Goal: Transaction & Acquisition: Purchase product/service

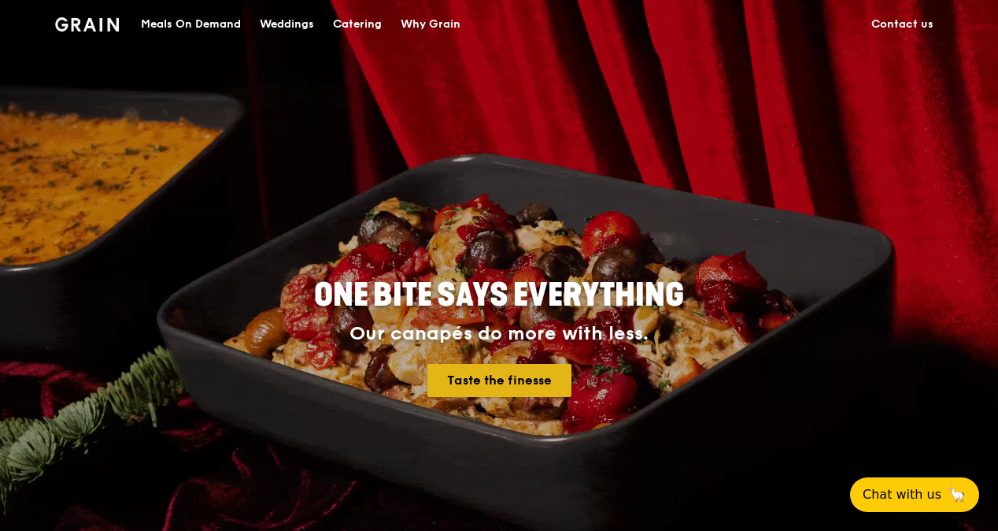
click at [502, 387] on link "Taste the finesse" at bounding box center [500, 380] width 144 height 33
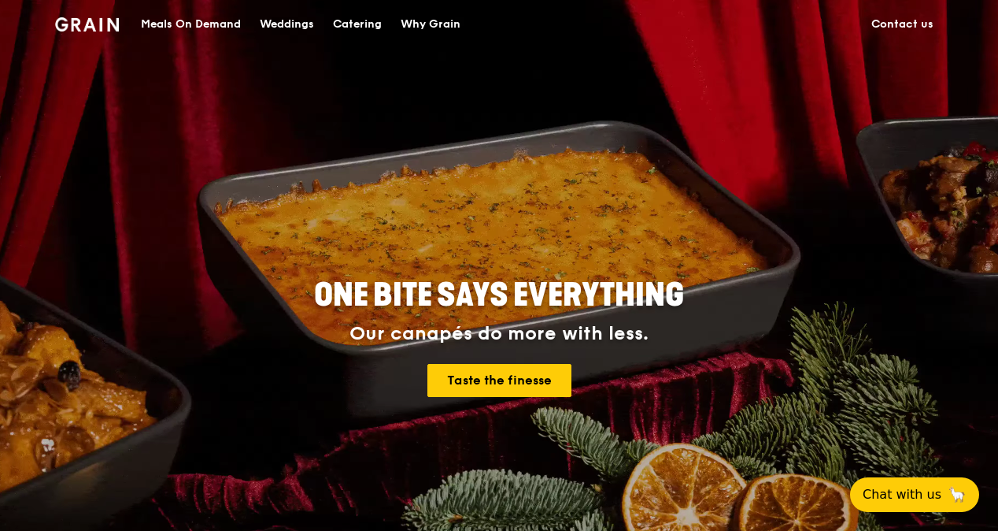
click at [209, 22] on div "Meals On Demand" at bounding box center [191, 24] width 100 height 47
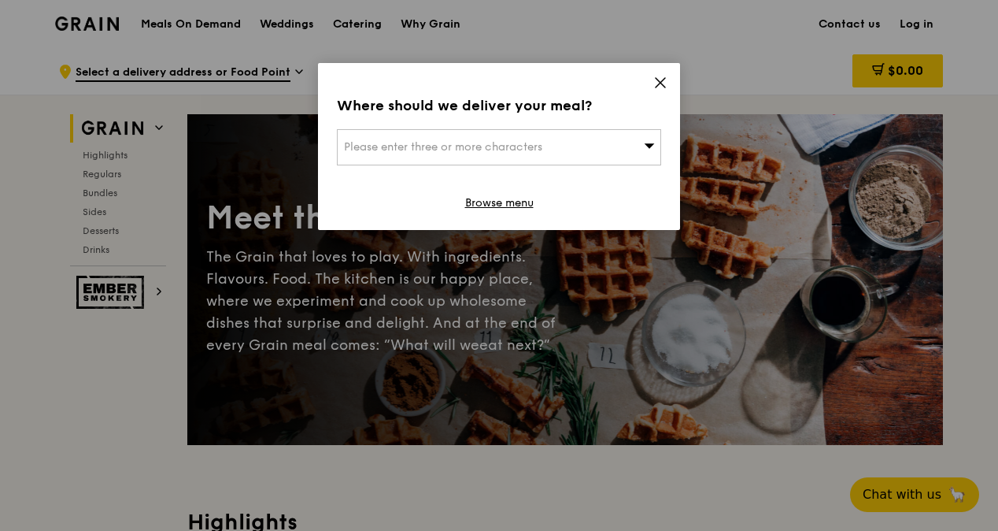
click at [639, 146] on div "Please enter three or more characters" at bounding box center [499, 147] width 324 height 36
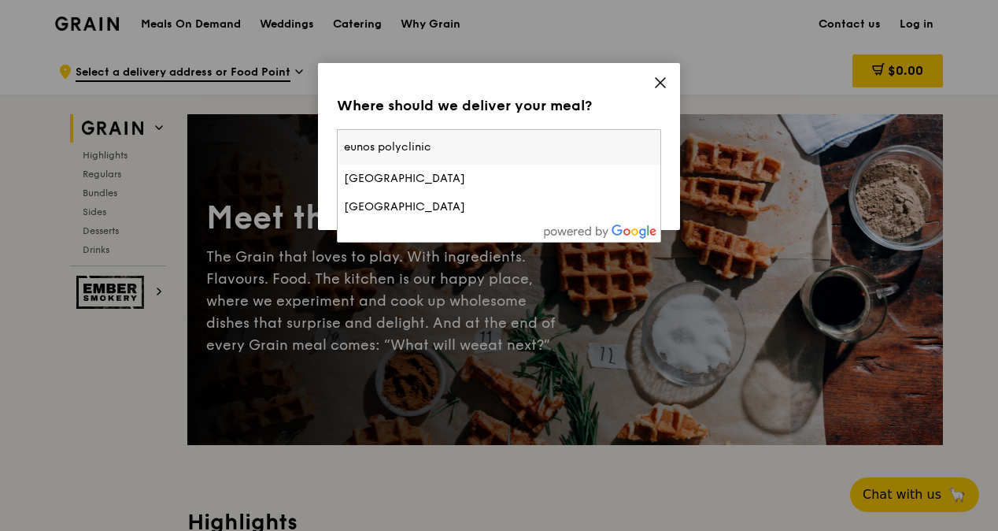
type input "eunos polyclinic"
click at [660, 81] on icon at bounding box center [661, 83] width 14 height 14
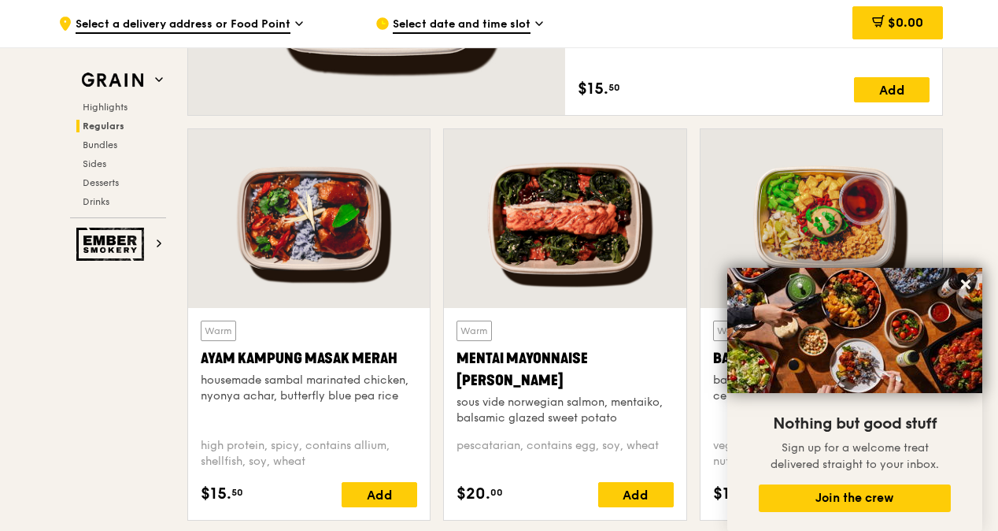
scroll to position [1260, 0]
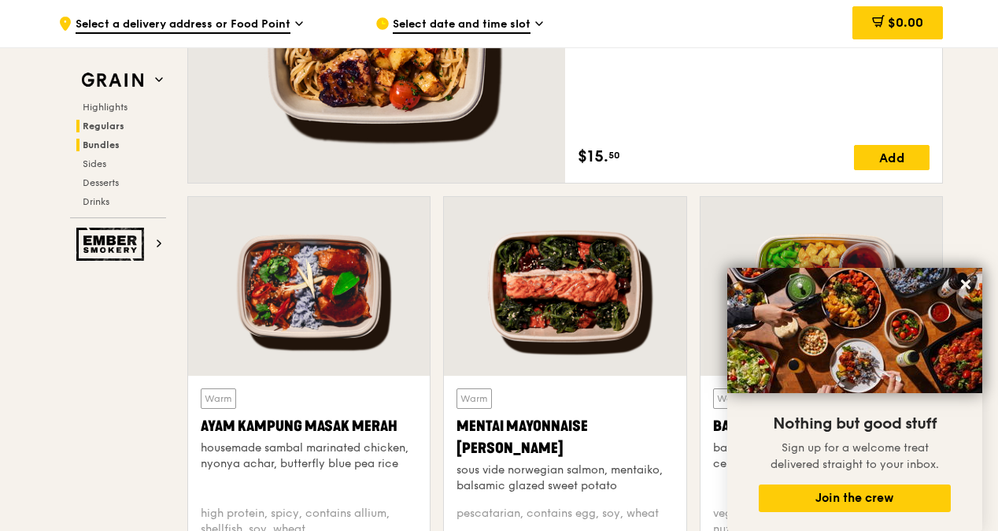
click at [107, 149] on span "Bundles" at bounding box center [101, 144] width 37 height 11
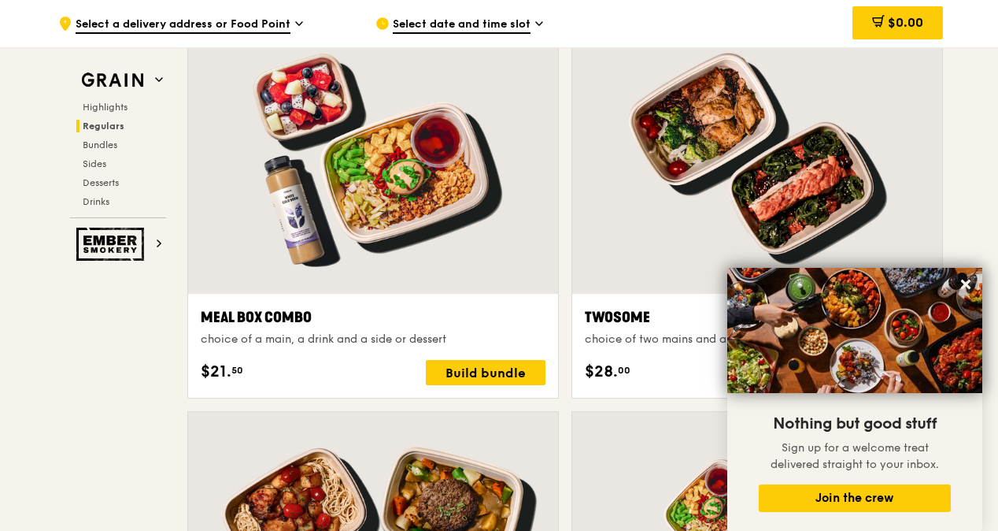
scroll to position [2185, 0]
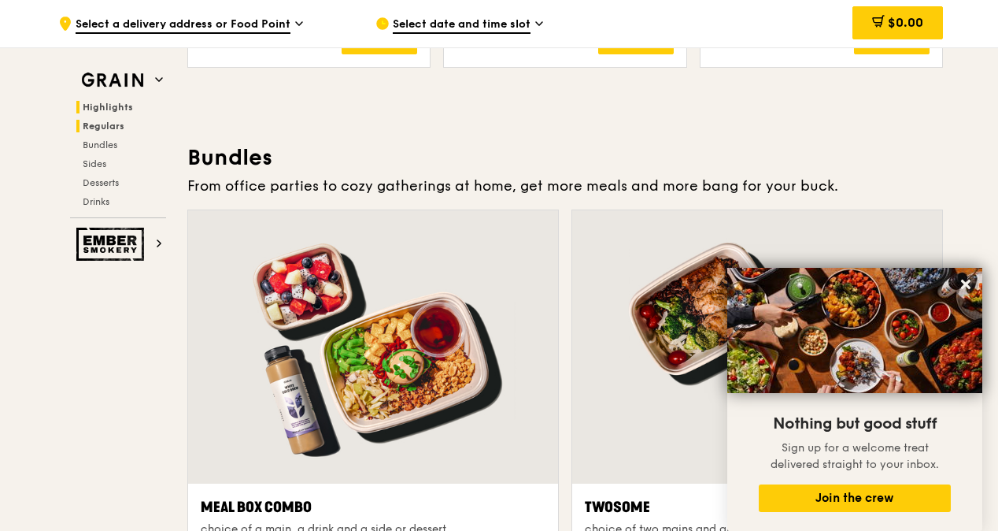
click at [106, 104] on span "Highlights" at bounding box center [108, 107] width 50 height 11
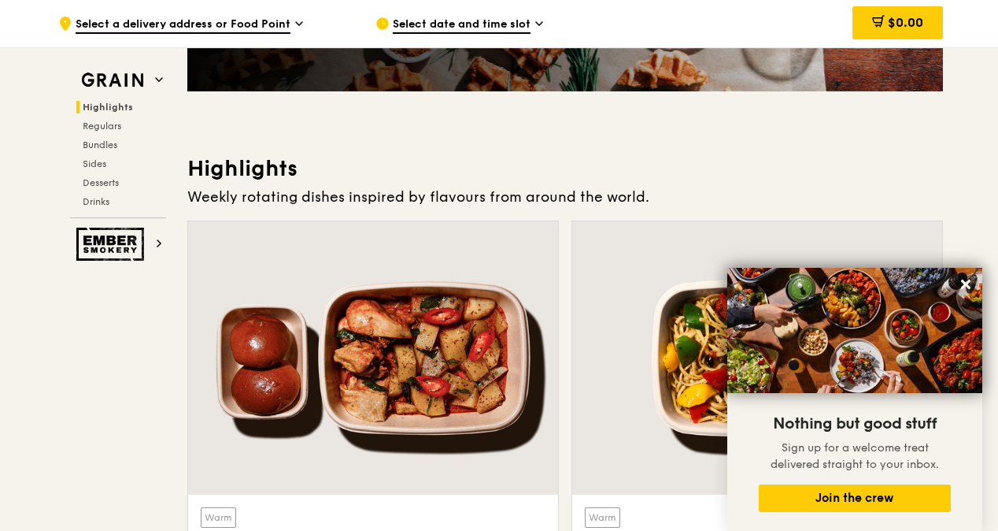
scroll to position [523, 0]
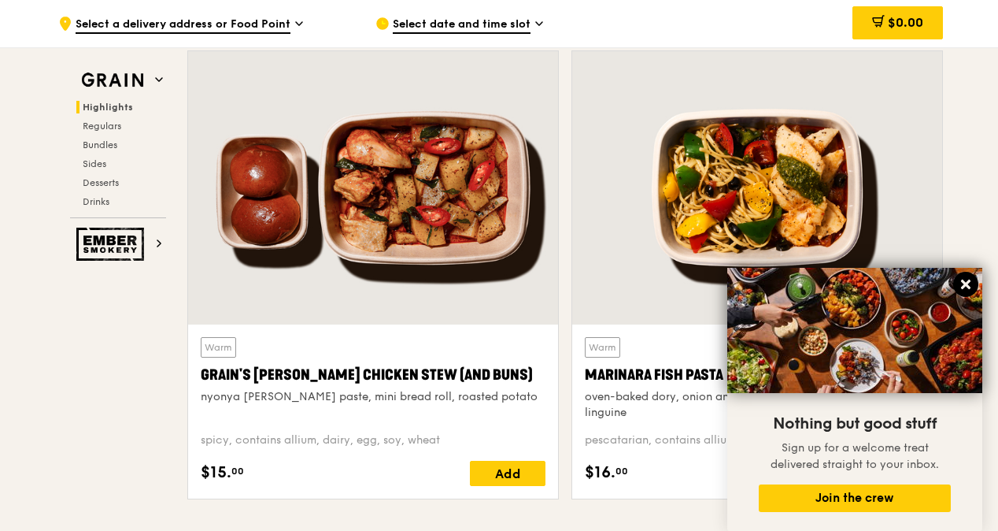
click at [969, 282] on icon at bounding box center [965, 284] width 9 height 9
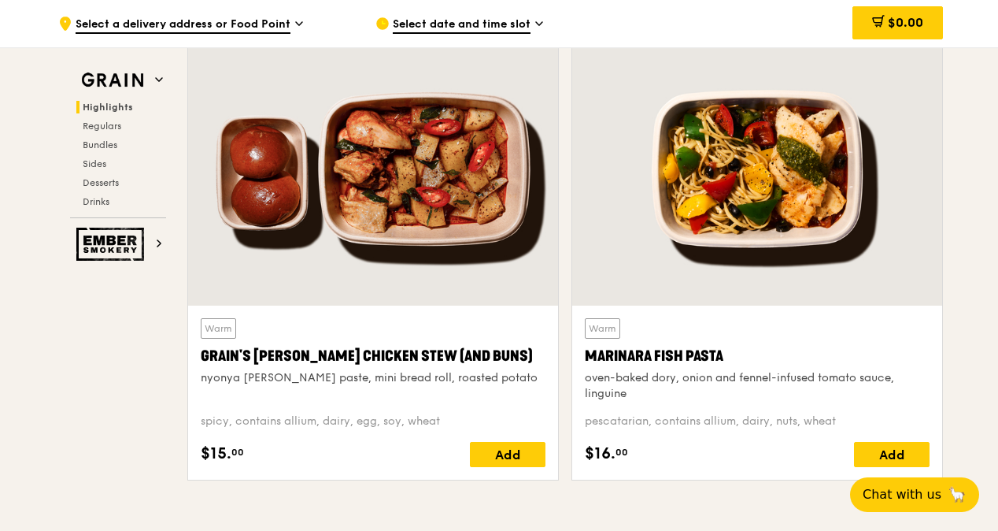
scroll to position [394, 0]
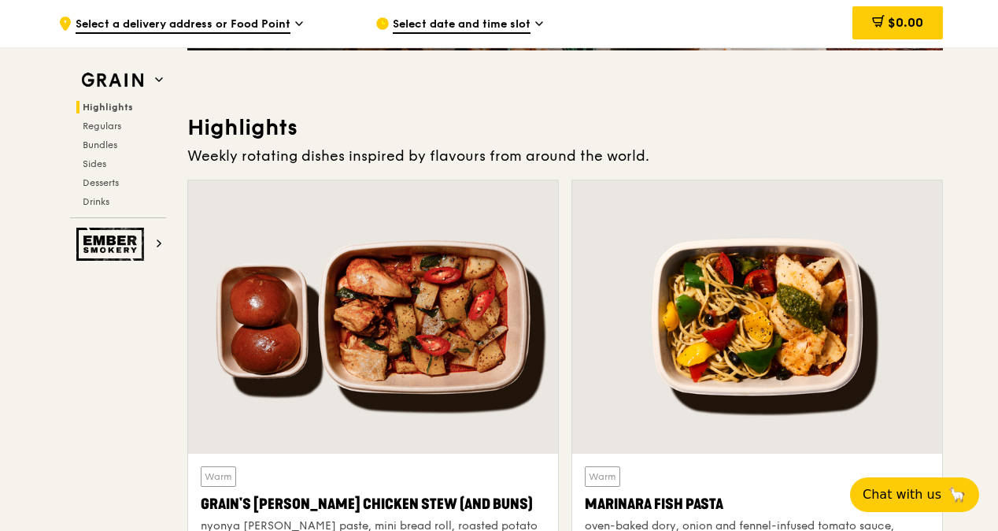
click at [477, 18] on span "Select date and time slot" at bounding box center [462, 25] width 138 height 17
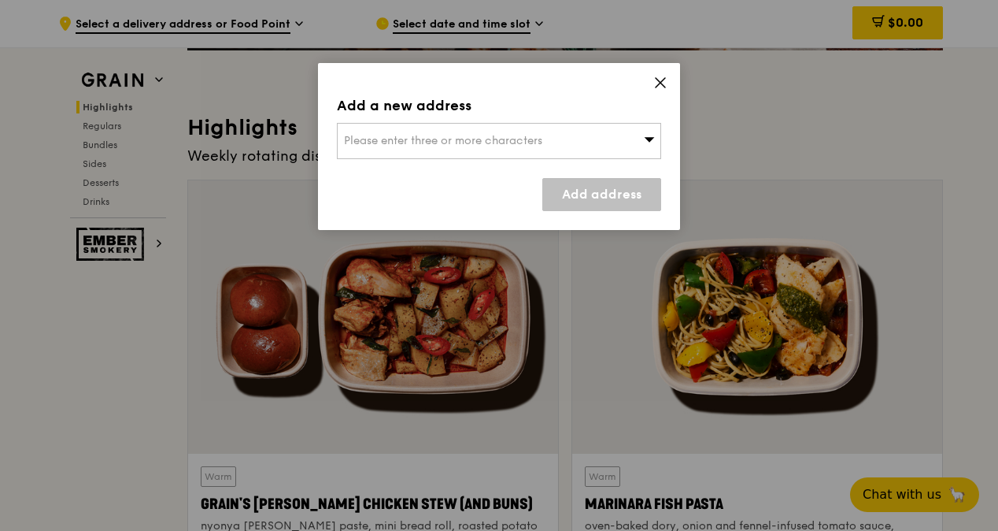
click at [586, 140] on div "Please enter three or more characters" at bounding box center [499, 141] width 324 height 36
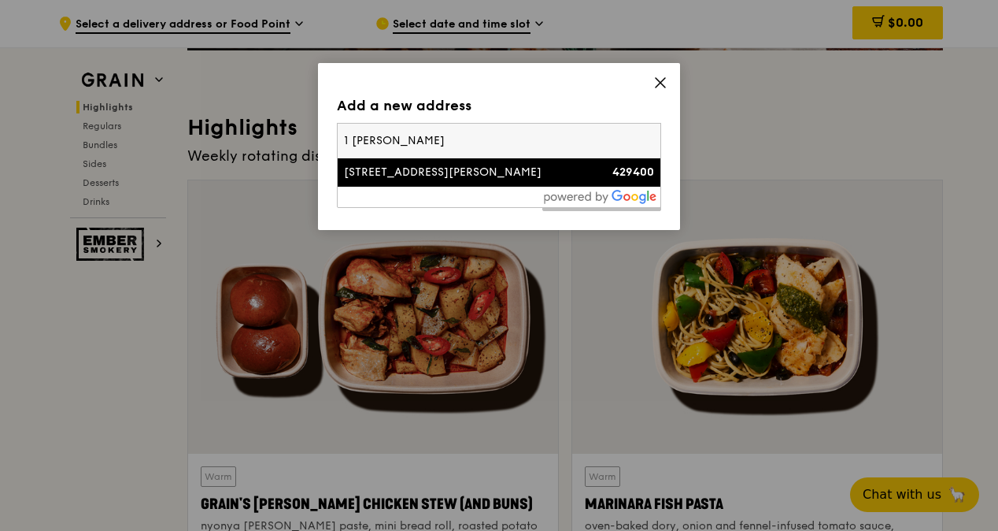
type input "1 chin cheng"
click at [384, 174] on div "1 Chin Cheng Avenue" at bounding box center [460, 173] width 233 height 16
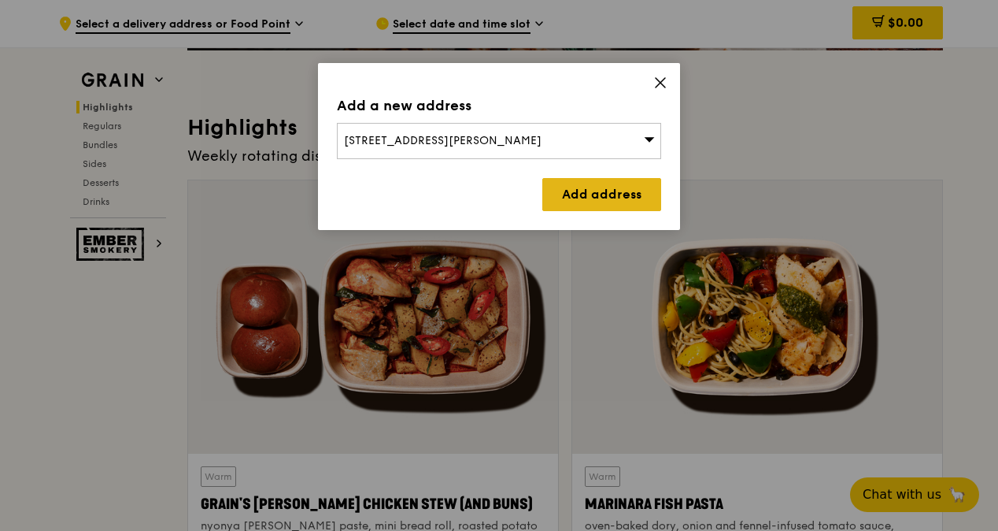
click at [564, 197] on link "Add address" at bounding box center [602, 194] width 119 height 33
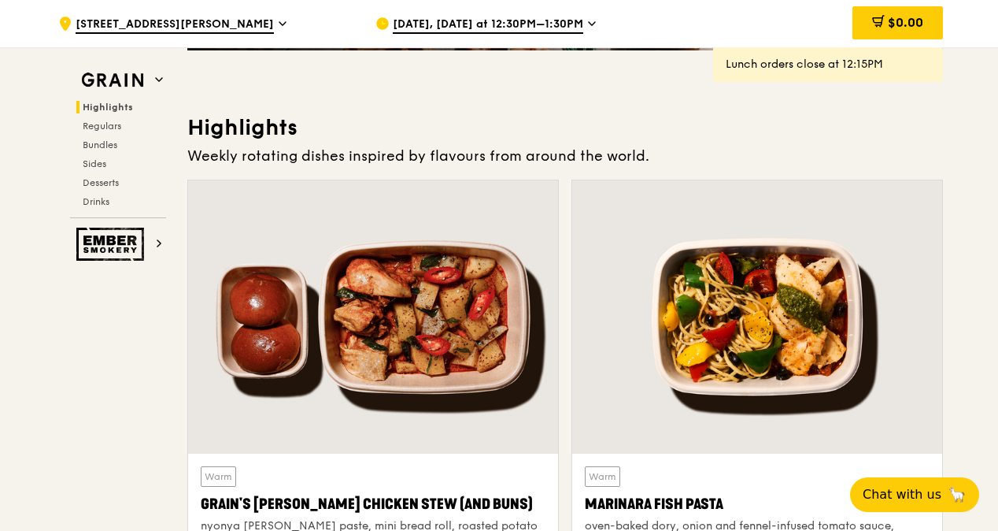
click at [554, 24] on span "Sep 12, Today at 12:30PM–1:30PM" at bounding box center [488, 25] width 191 height 17
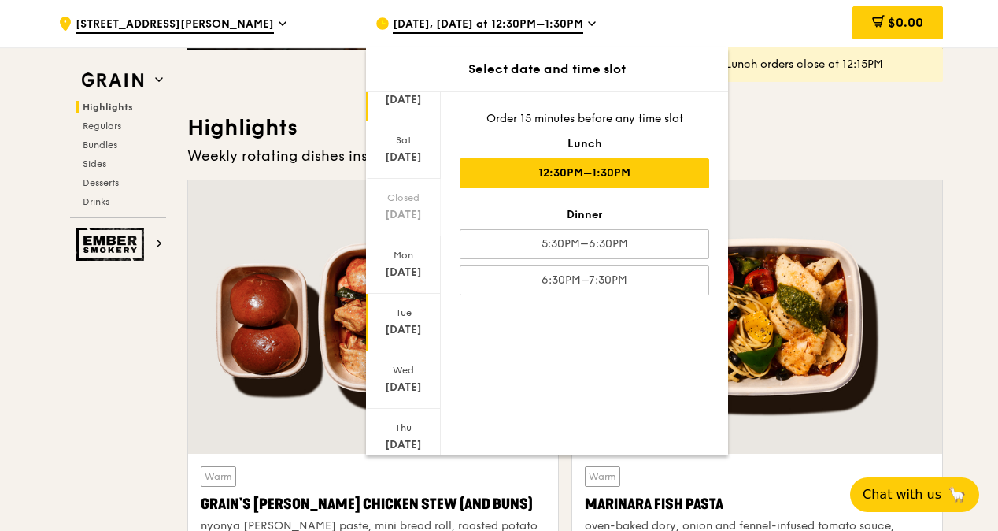
scroll to position [119, 0]
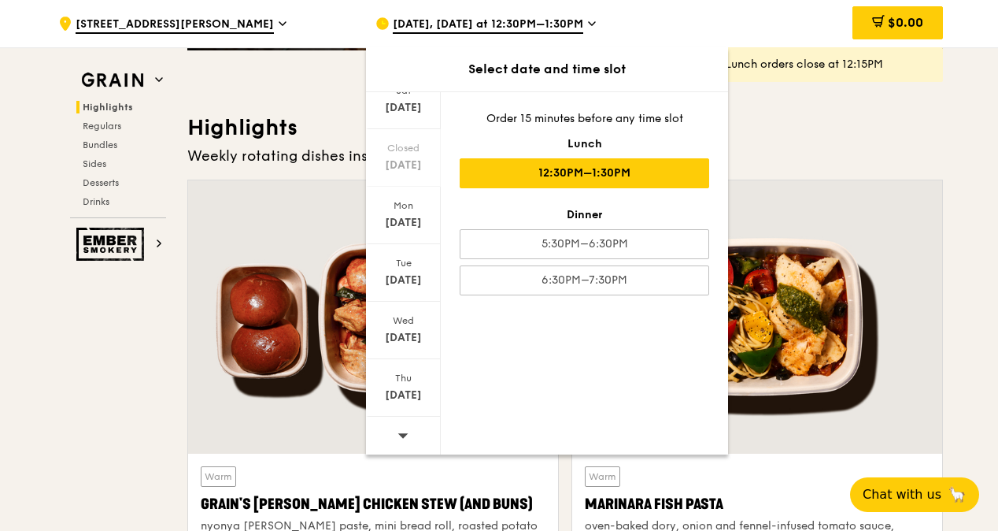
click at [398, 432] on icon at bounding box center [403, 435] width 11 height 12
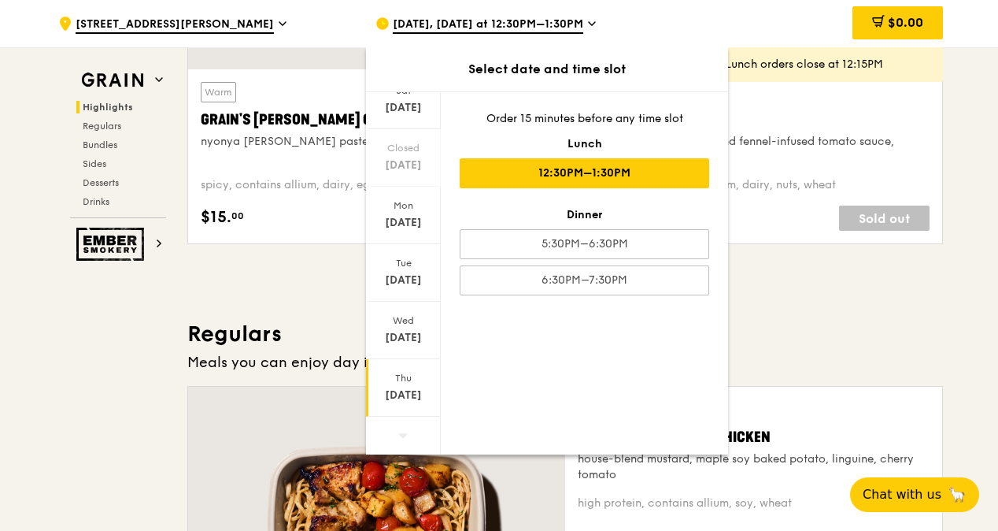
scroll to position [787, 0]
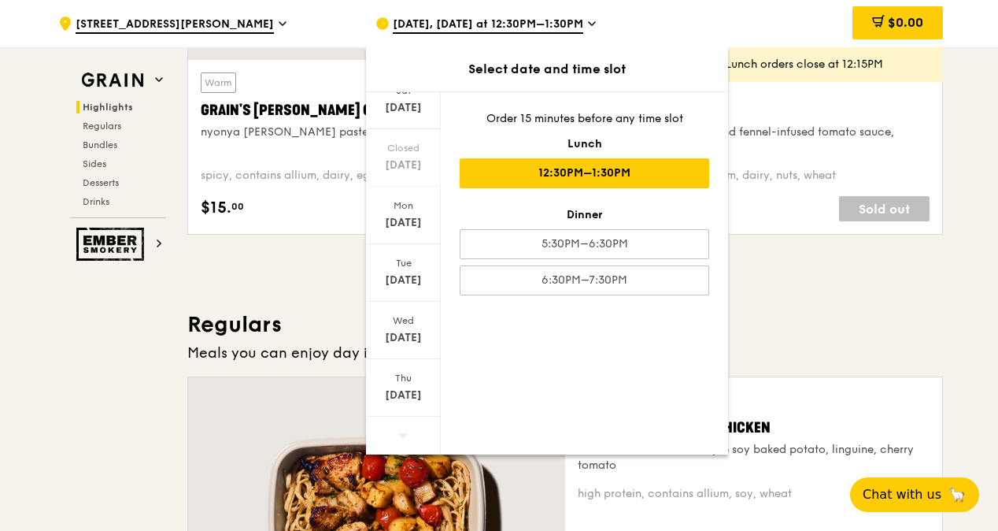
click at [408, 431] on div at bounding box center [403, 437] width 75 height 40
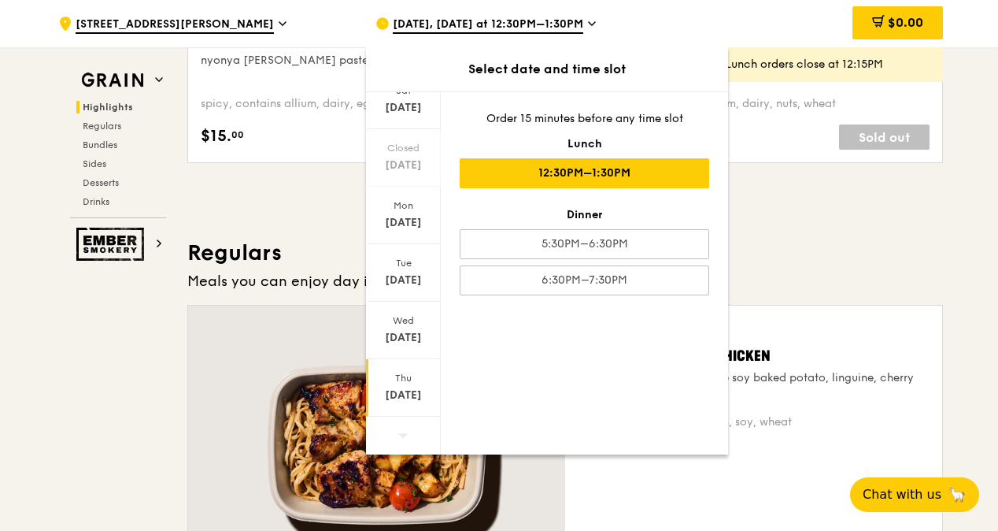
scroll to position [945, 0]
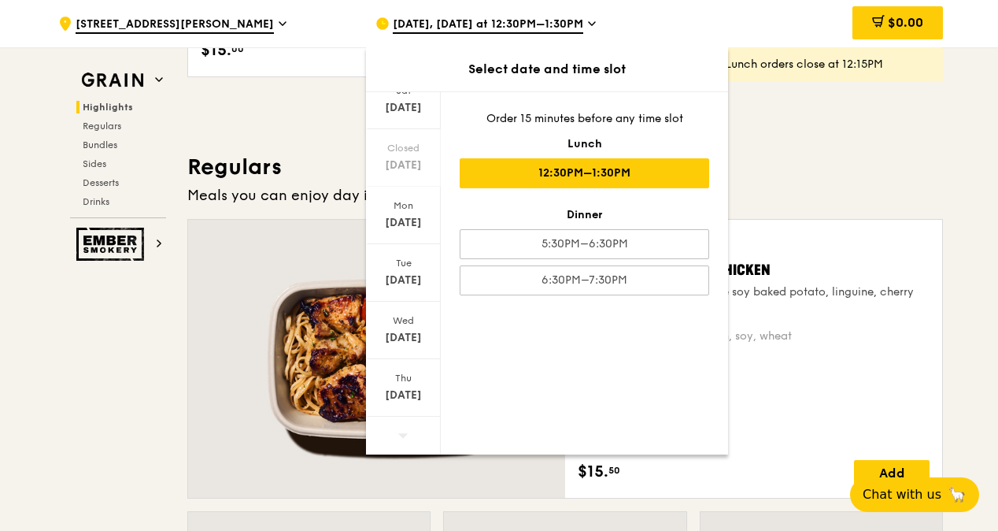
click at [401, 429] on icon at bounding box center [403, 435] width 11 height 12
click at [408, 387] on div "Sep 25" at bounding box center [404, 395] width 70 height 16
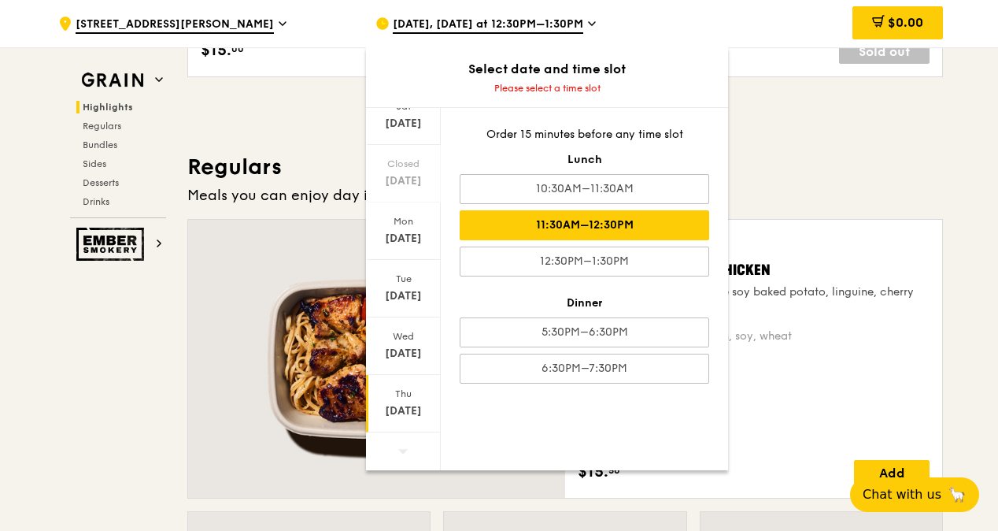
click at [654, 228] on div "11:30AM–12:30PM" at bounding box center [585, 225] width 250 height 30
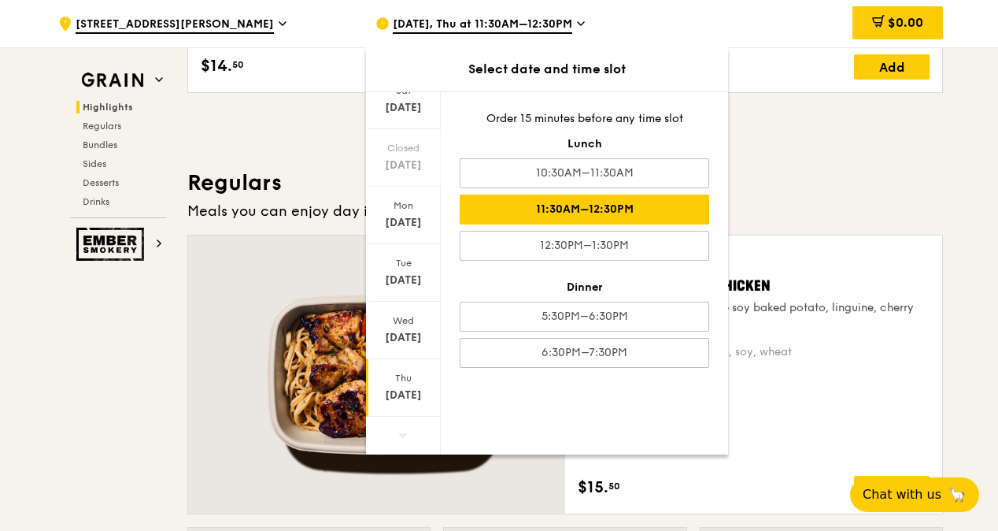
scroll to position [929, 0]
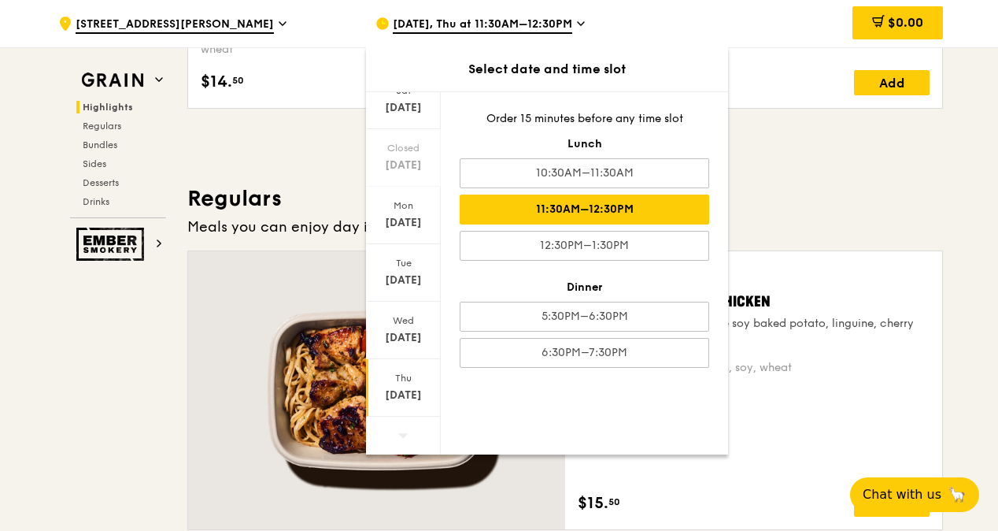
click at [813, 201] on h3 "Regulars" at bounding box center [565, 198] width 756 height 28
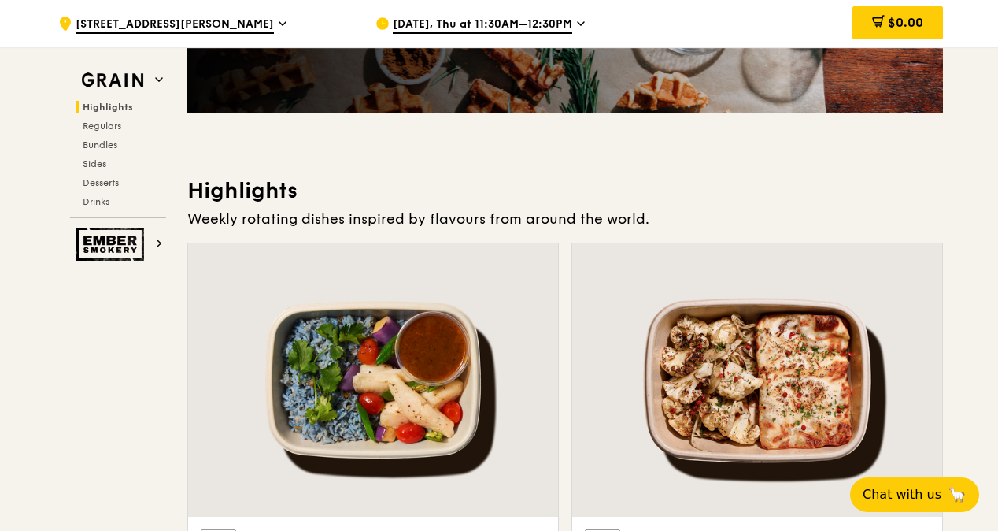
scroll to position [0, 0]
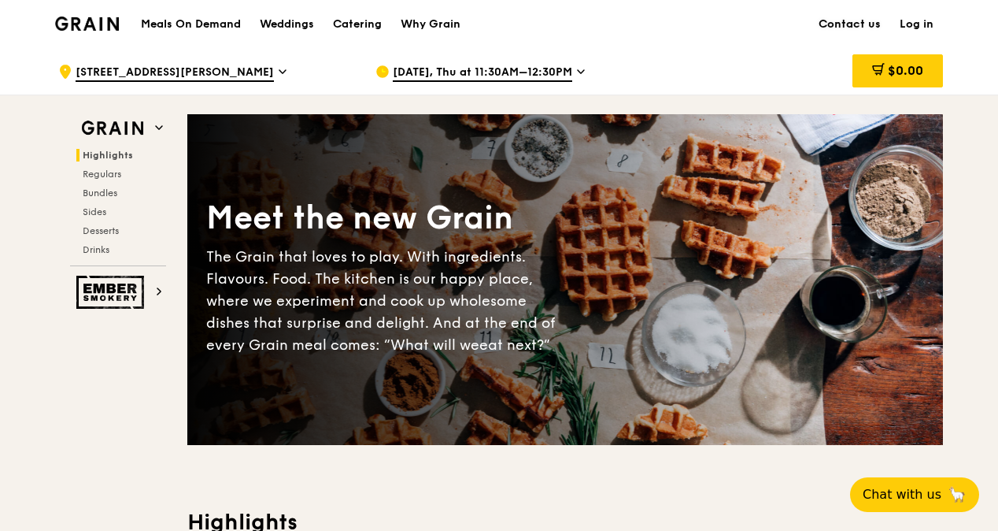
click at [863, 17] on link "Contact us" at bounding box center [849, 24] width 81 height 47
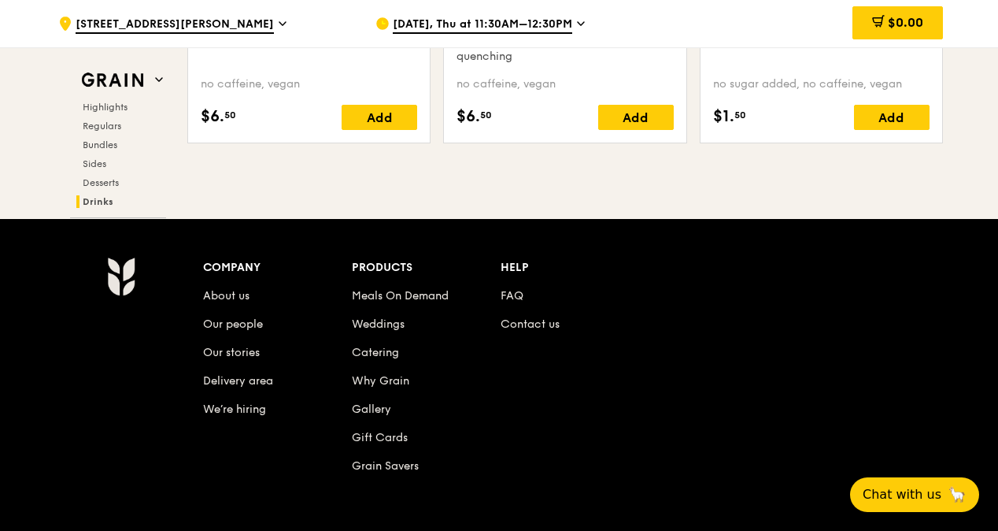
scroll to position [6696, 0]
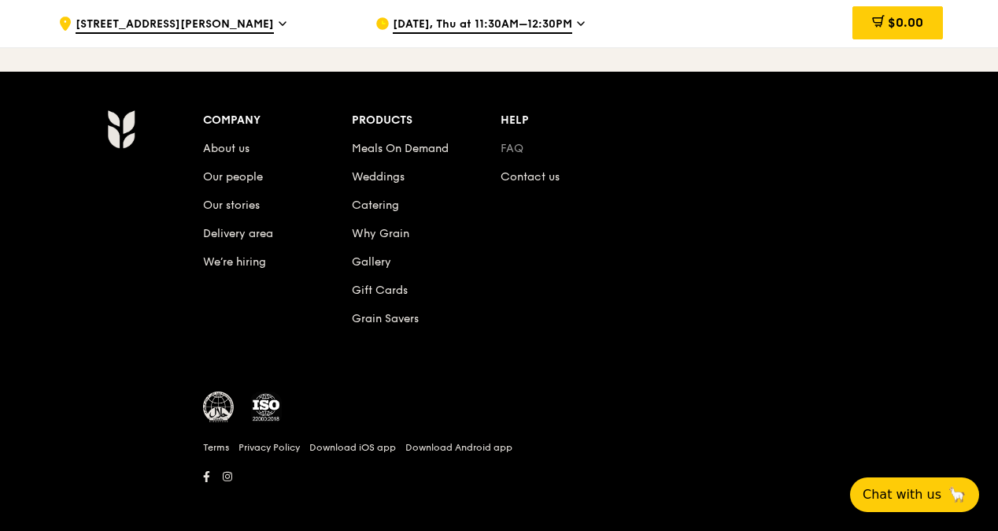
click at [510, 142] on link "FAQ" at bounding box center [512, 148] width 23 height 13
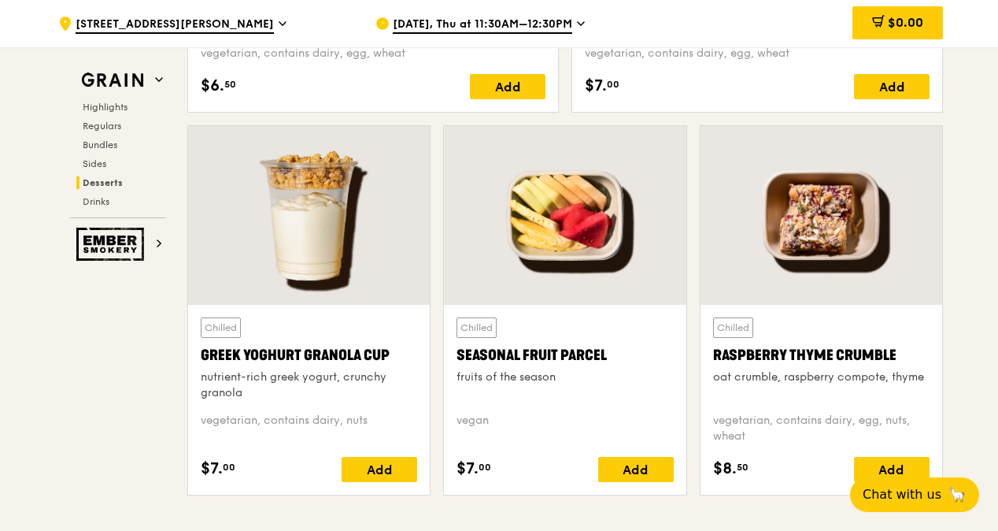
scroll to position [4884, 0]
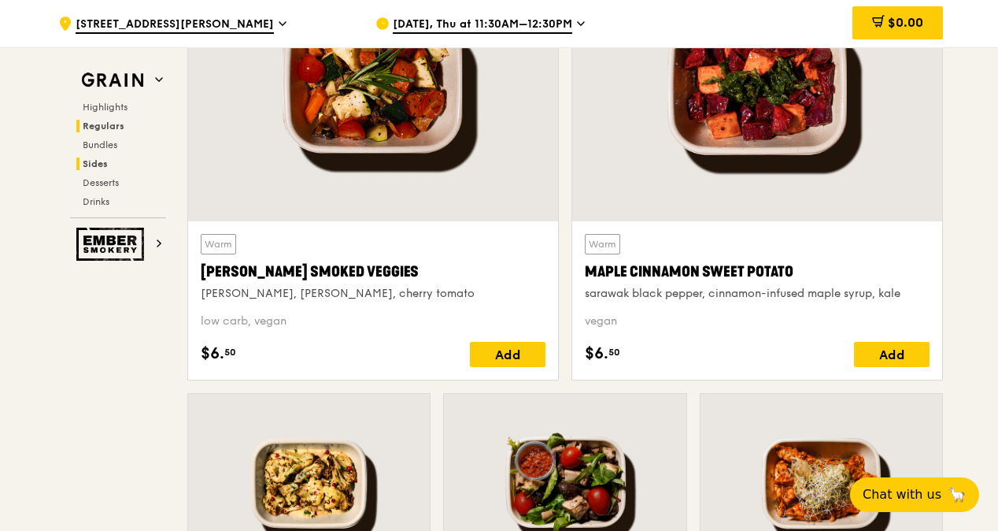
click at [108, 121] on span "Regulars" at bounding box center [104, 125] width 42 height 11
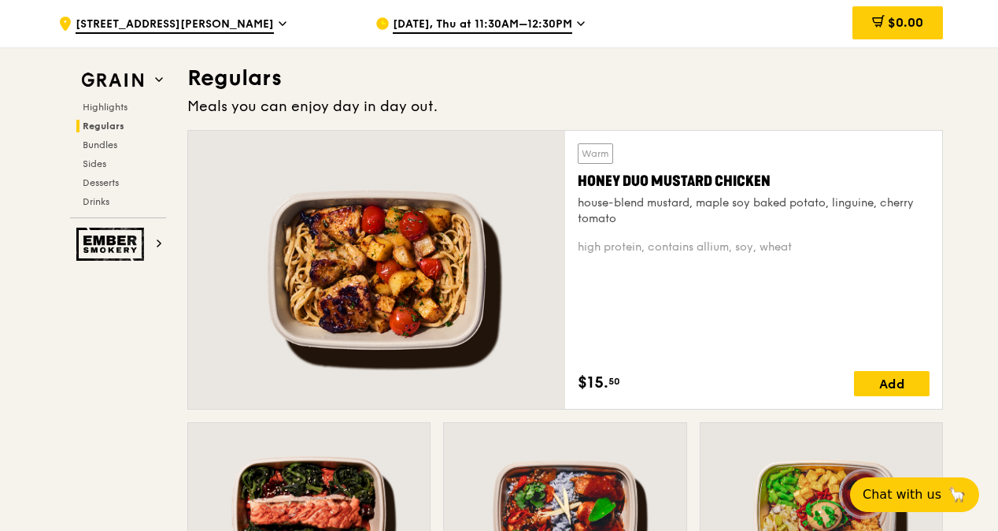
scroll to position [1207, 0]
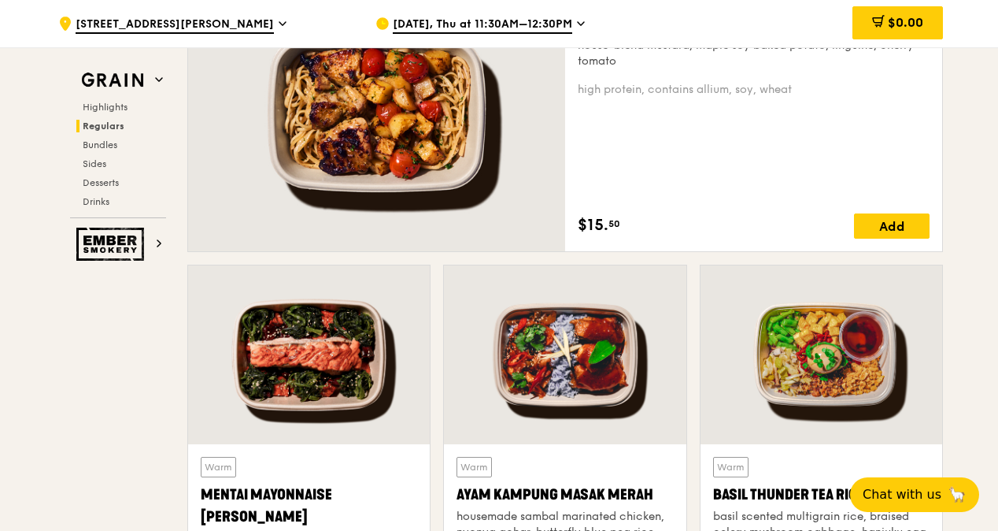
click at [550, 20] on span "Sep 25, Thu at 11:30AM–12:30PM" at bounding box center [483, 25] width 180 height 17
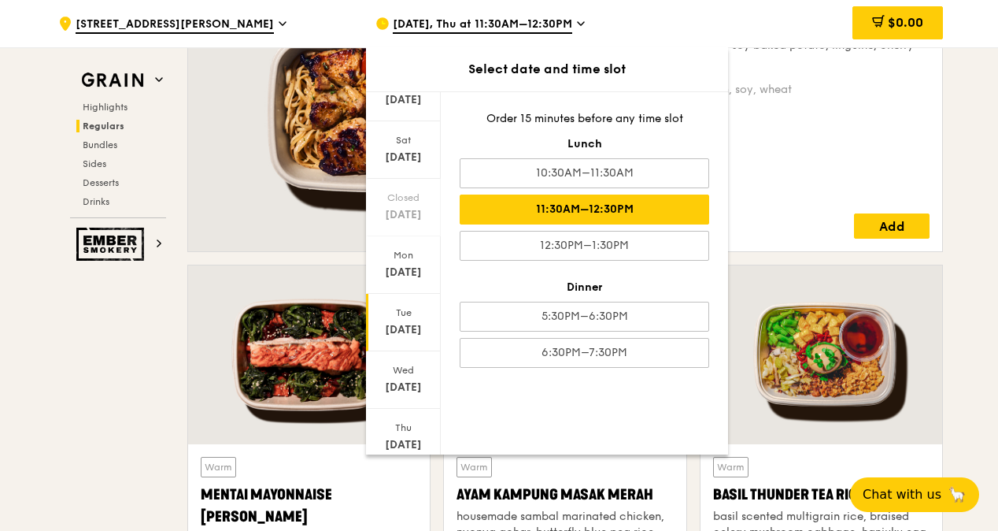
scroll to position [119, 0]
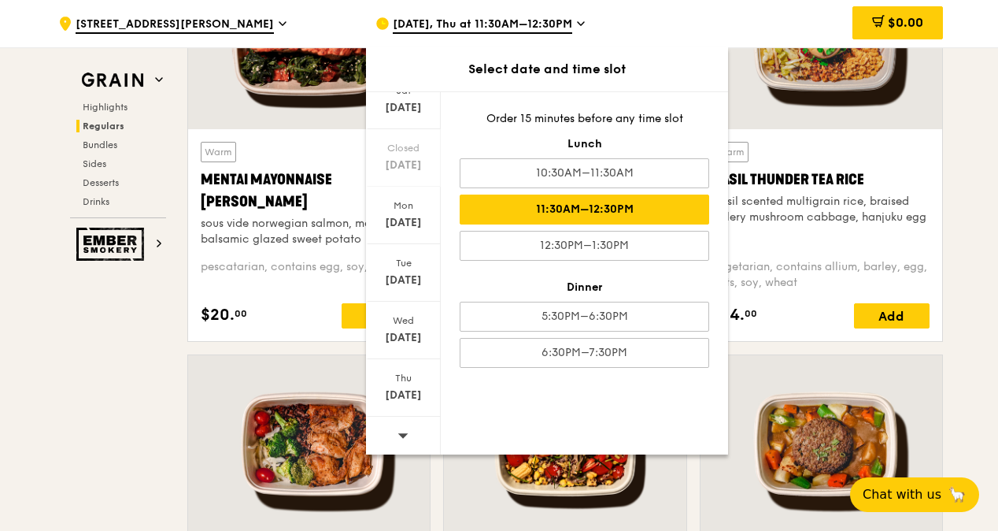
click at [413, 432] on div at bounding box center [403, 437] width 75 height 40
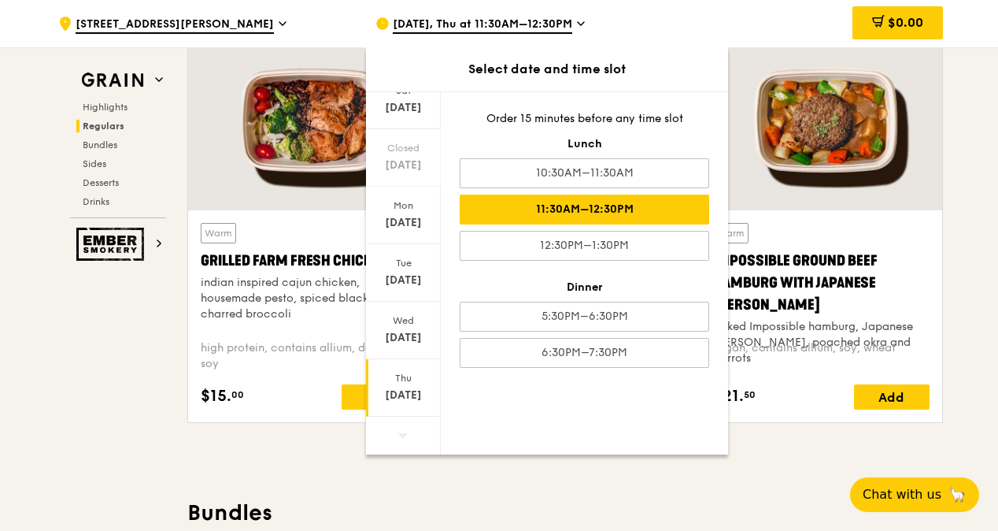
scroll to position [1995, 0]
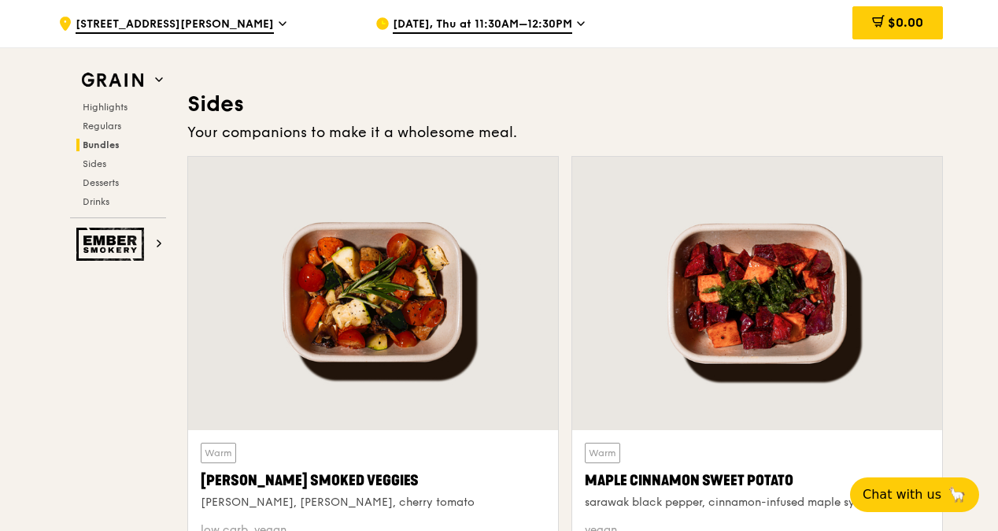
scroll to position [3622, 0]
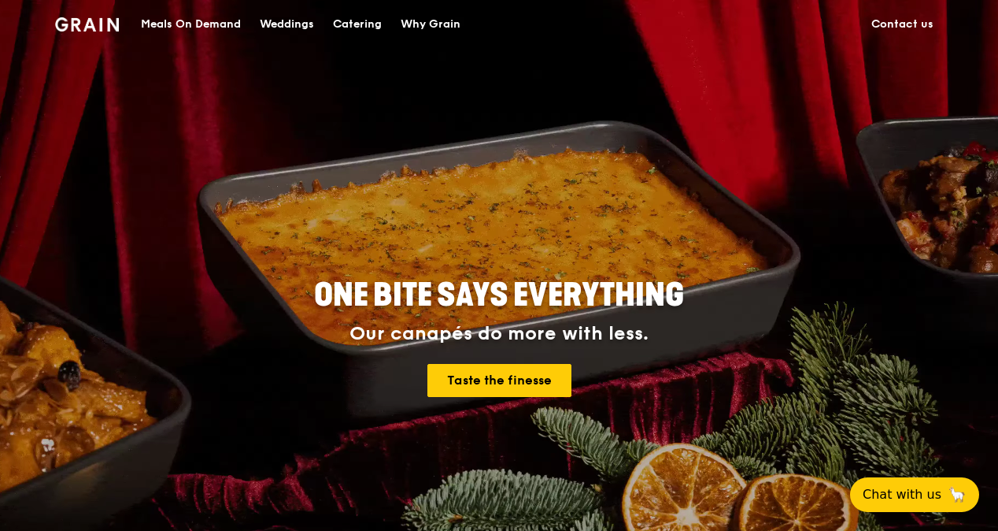
click at [365, 22] on div "Catering" at bounding box center [357, 24] width 49 height 47
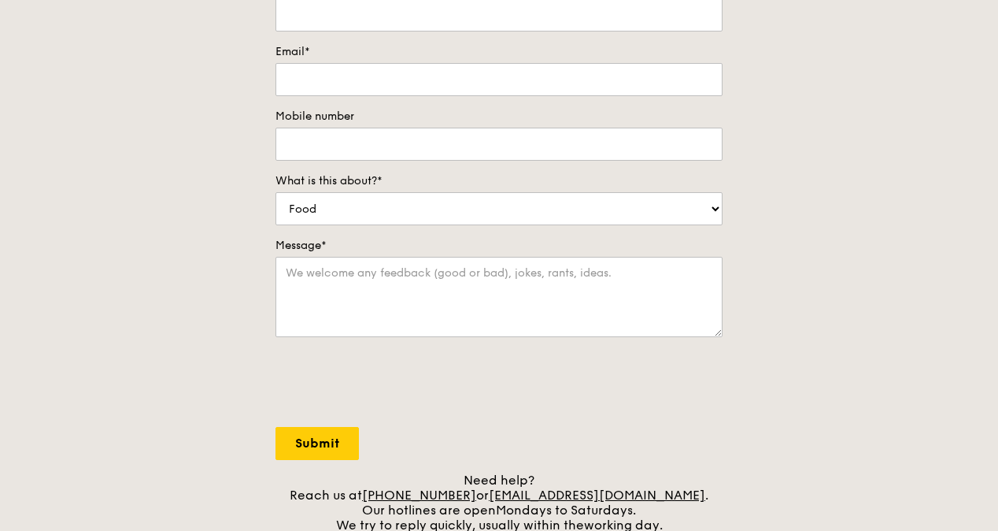
scroll to position [472, 0]
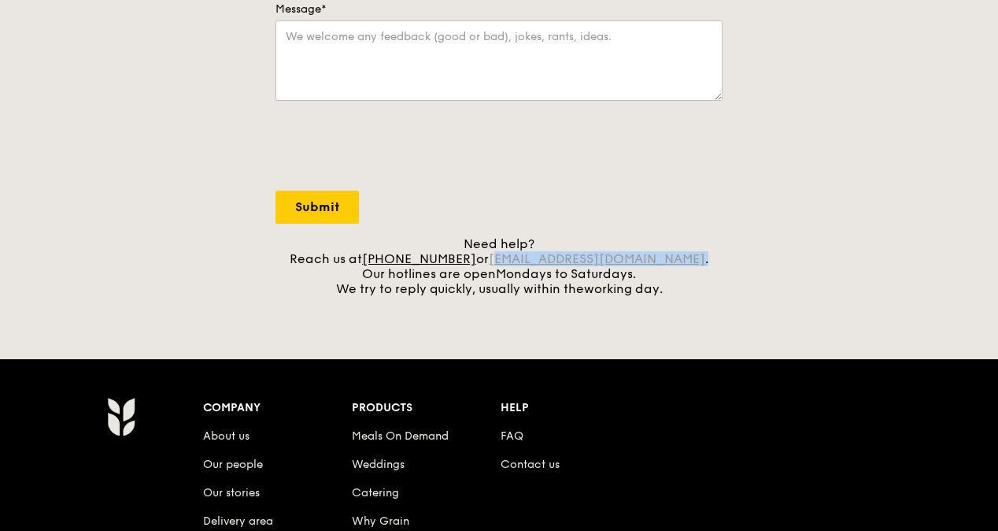
drag, startPoint x: 677, startPoint y: 254, endPoint x: 521, endPoint y: 253, distance: 155.9
click at [521, 253] on div "Need help? Reach us at +65 3163 5335 or concierge@grain.com.sg . Our hotlines a…" at bounding box center [499, 266] width 447 height 60
drag, startPoint x: 521, startPoint y: 253, endPoint x: 734, endPoint y: 288, distance: 215.5
drag, startPoint x: 666, startPoint y: 257, endPoint x: 517, endPoint y: 259, distance: 149.6
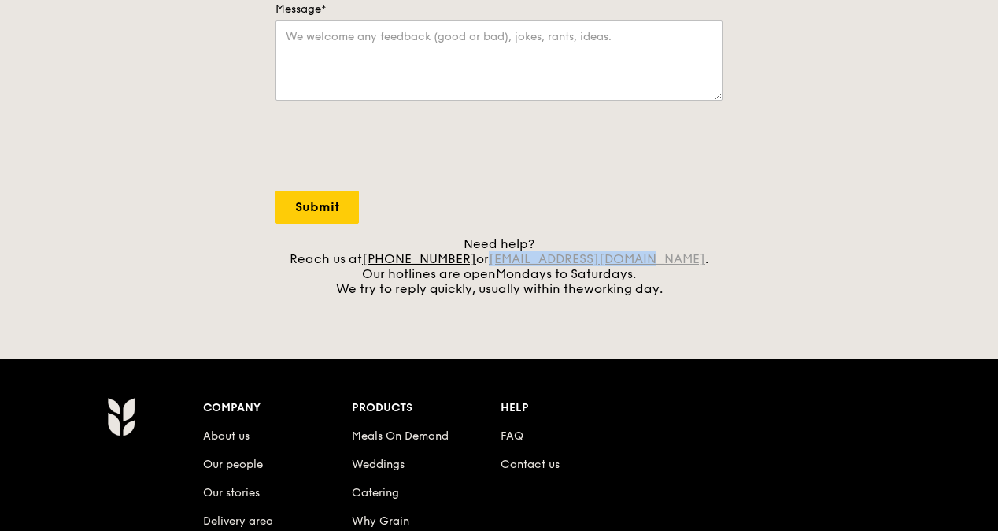
click at [517, 259] on div "Need help? Reach us at +65 3163 5335 or concierge@grain.com.sg . Our hotlines a…" at bounding box center [499, 266] width 447 height 60
copy link "[EMAIL_ADDRESS][DOMAIN_NAME]"
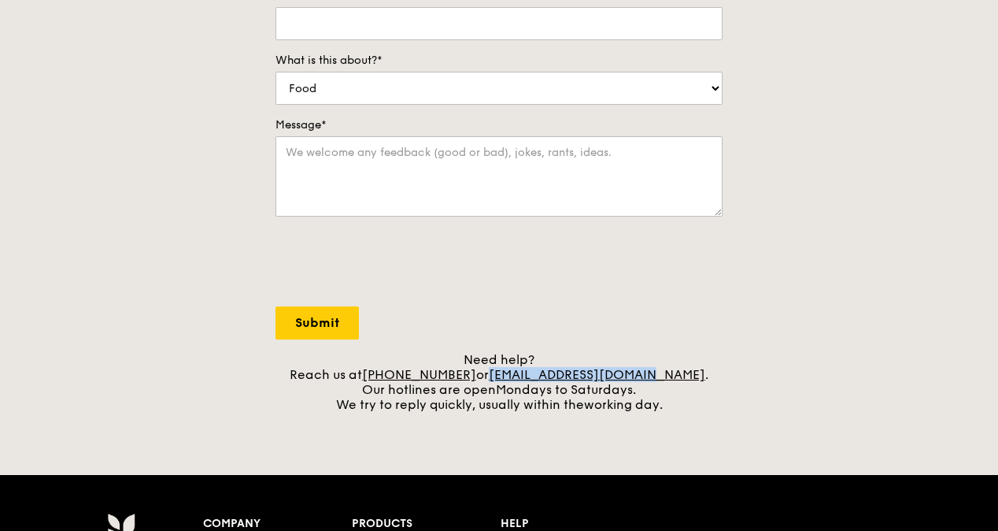
scroll to position [157, 0]
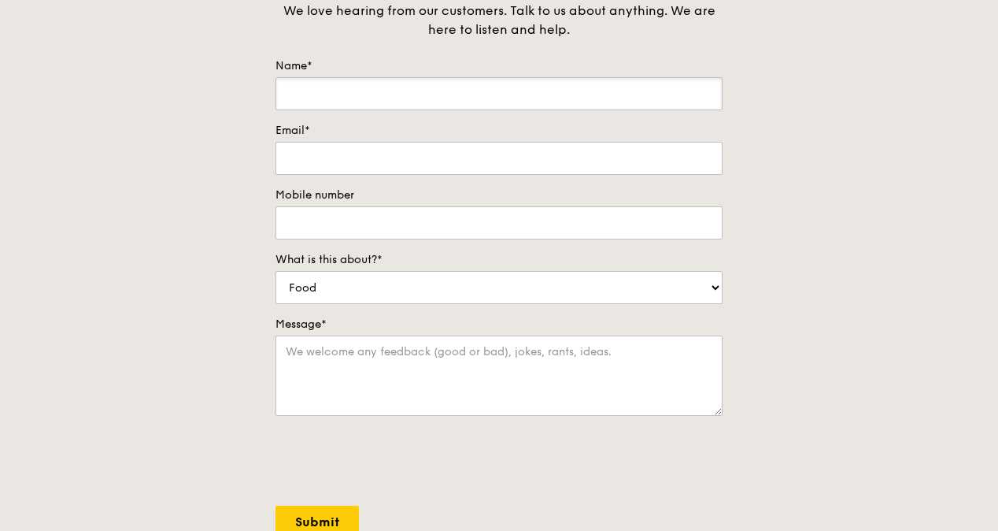
click at [526, 83] on input "Name*" at bounding box center [499, 93] width 447 height 33
type input "Fiona"
click at [752, 191] on div "Contact us We love hearing from our customers. Talk to us about anything. We ar…" at bounding box center [499, 282] width 998 height 658
click at [648, 282] on select "Food Service Billing/Payment Catering Others" at bounding box center [499, 287] width 447 height 33
click at [831, 351] on div "Contact us We love hearing from our customers. Talk to us about anything. We ar…" at bounding box center [499, 282] width 998 height 658
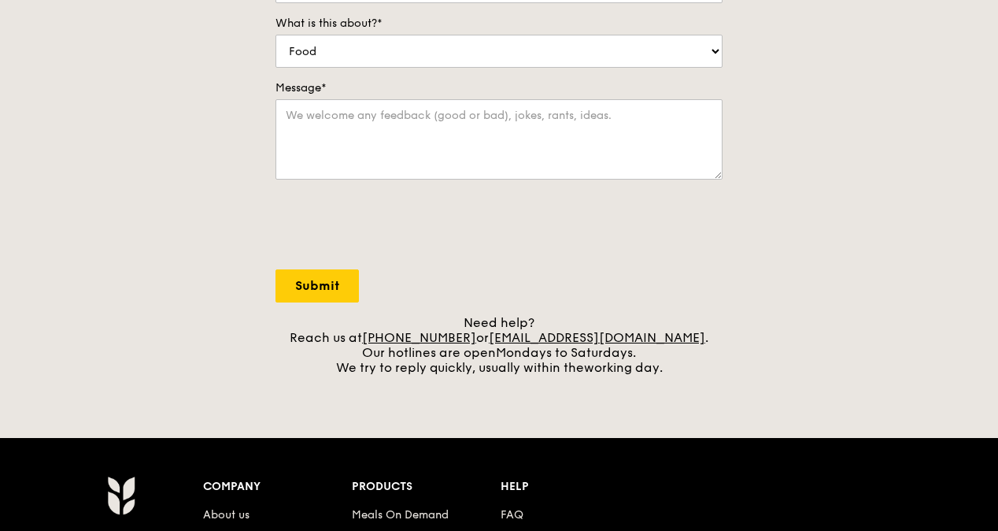
scroll to position [0, 0]
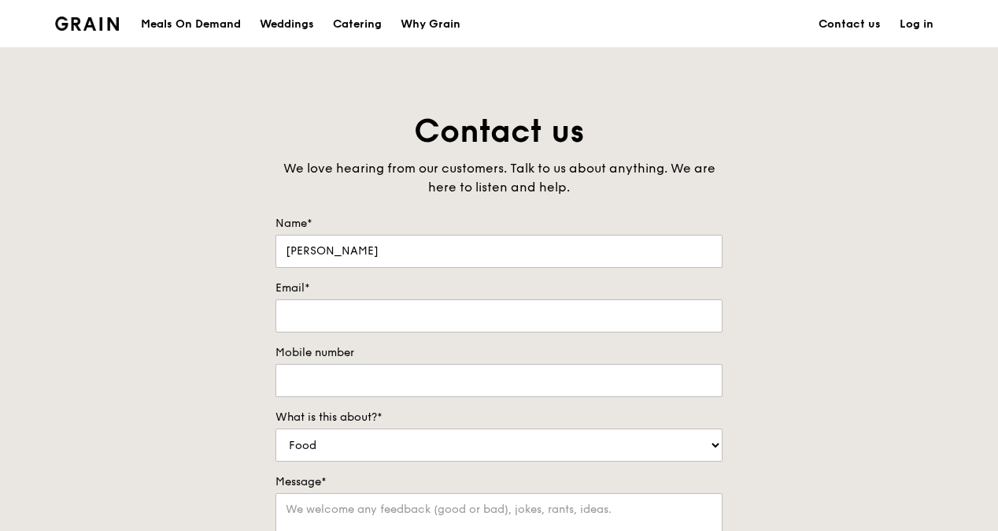
click at [146, 332] on div "Contact us We love hearing from our customers. Talk to us about anything. We ar…" at bounding box center [499, 439] width 998 height 658
click at [805, 190] on div "Contact us We love hearing from our customers. Talk to us about anything. We ar…" at bounding box center [499, 439] width 998 height 658
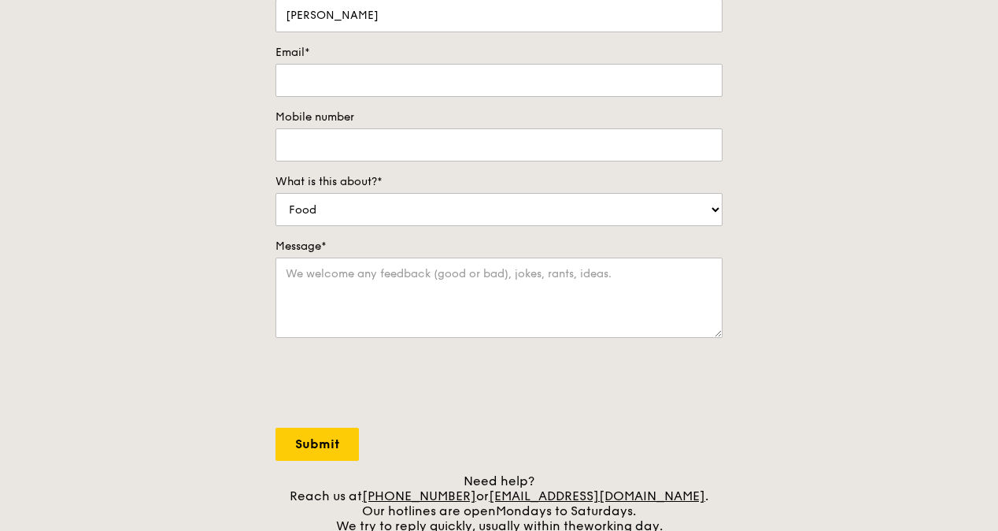
scroll to position [236, 0]
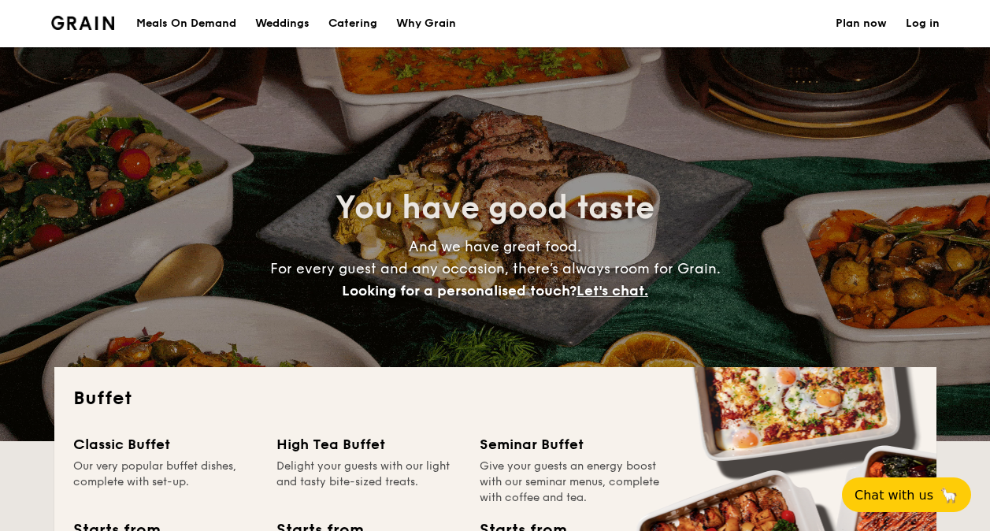
select select
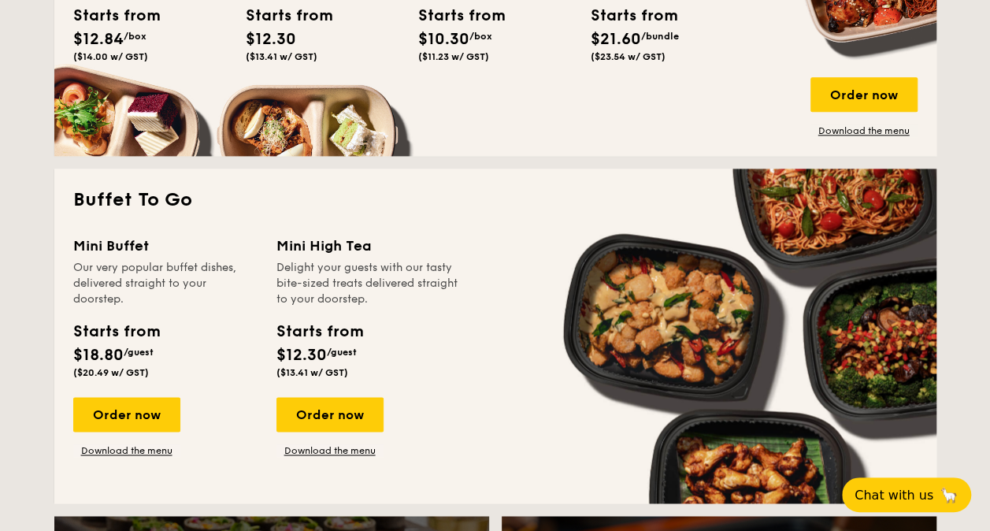
scroll to position [945, 0]
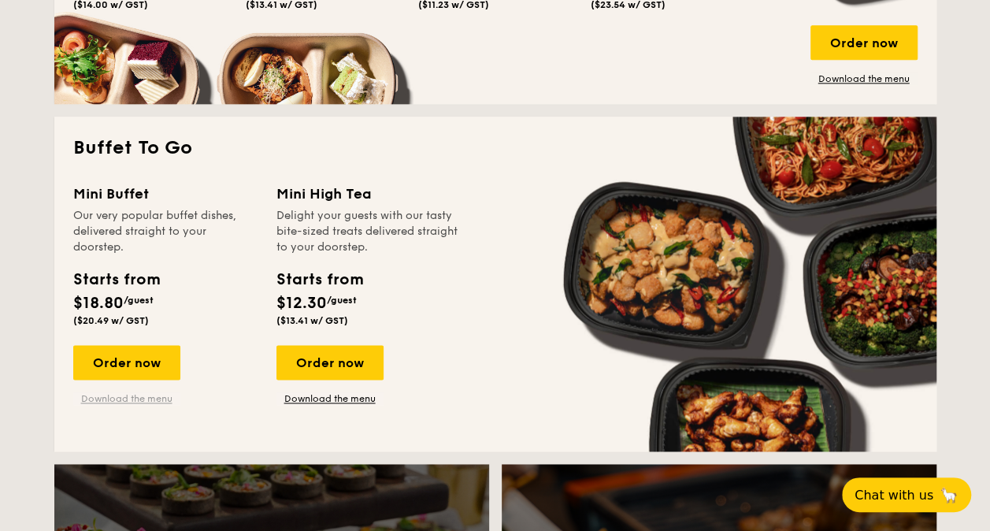
click at [143, 398] on link "Download the menu" at bounding box center [126, 398] width 107 height 13
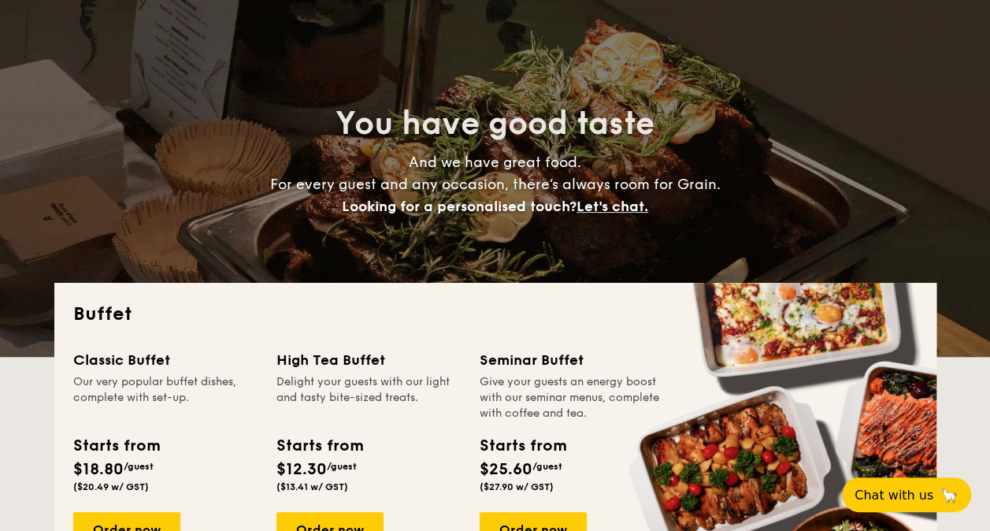
scroll to position [0, 0]
